Goal: Find specific page/section: Find specific page/section

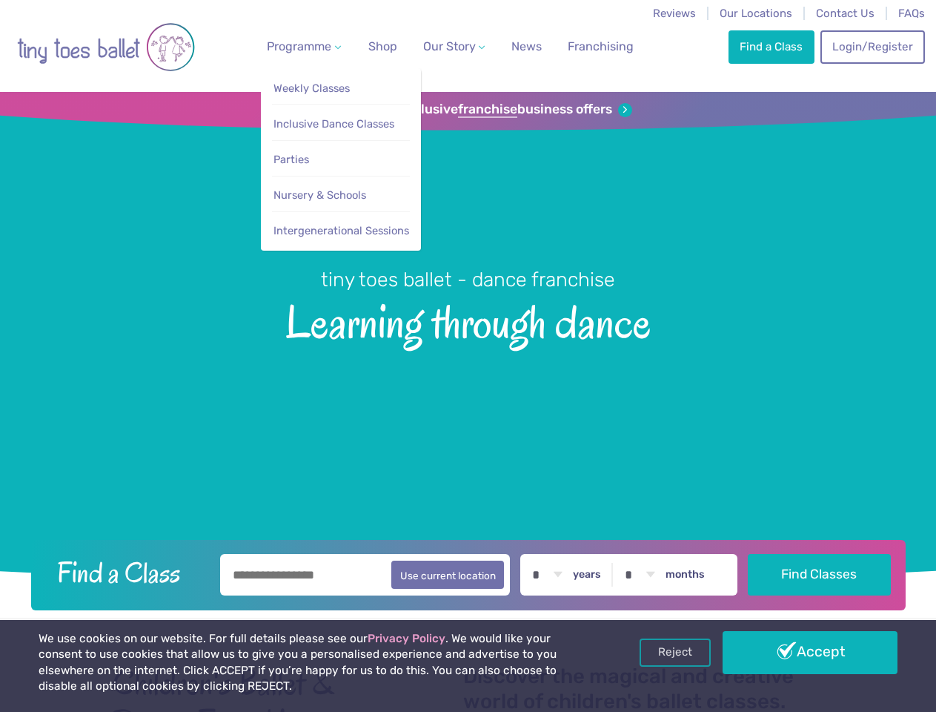
click at [301, 46] on span "Programme" at bounding box center [299, 46] width 64 height 14
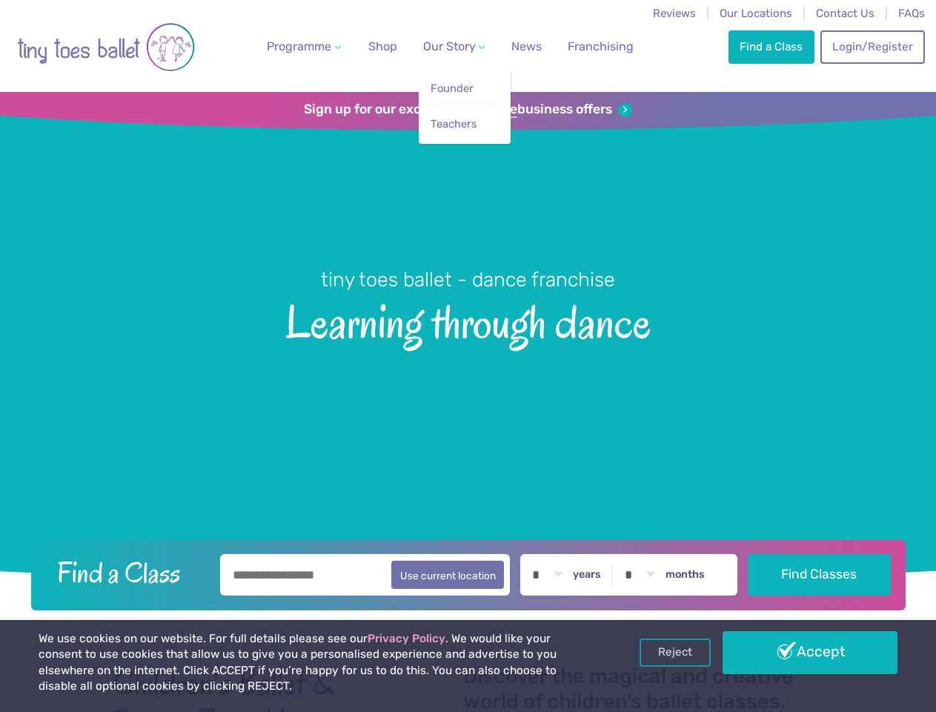
click at [441, 46] on span "Our Story" at bounding box center [449, 46] width 53 height 14
click at [468, 110] on li "Teachers" at bounding box center [465, 120] width 70 height 33
click at [468, 572] on button "Use current location" at bounding box center [447, 574] width 113 height 28
click at [675, 652] on link "Reject" at bounding box center [675, 652] width 71 height 28
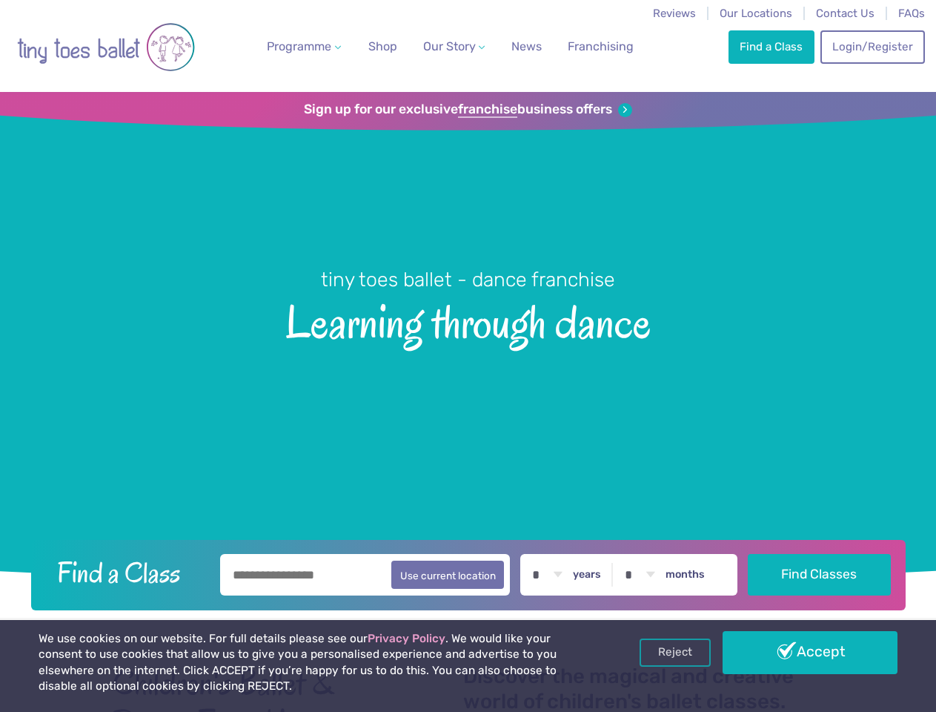
type input "**********"
